Goal: Information Seeking & Learning: Find specific page/section

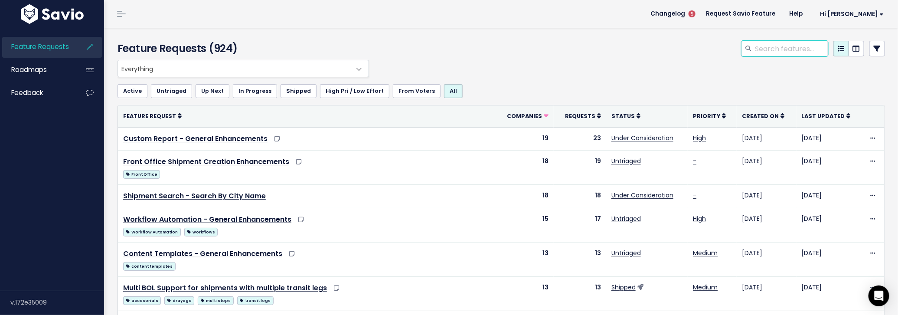
click at [792, 46] on input "search" at bounding box center [791, 49] width 74 height 16
type input "epay"
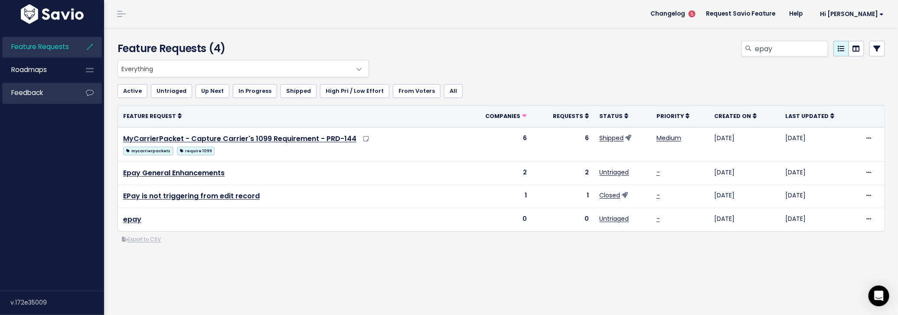
click at [46, 92] on link "Feedback" at bounding box center [37, 93] width 70 height 20
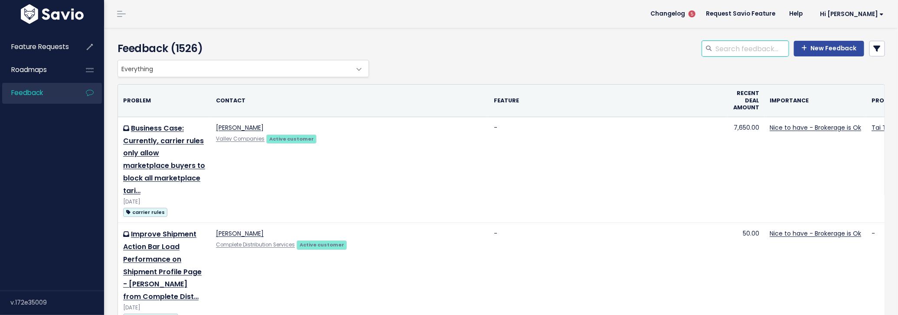
click at [741, 48] on input "search" at bounding box center [752, 49] width 74 height 16
type input "epay"
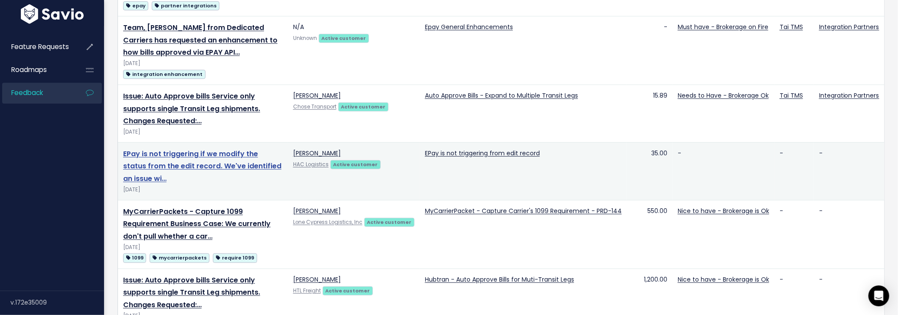
scroll to position [297, 0]
